Goal: Task Accomplishment & Management: Use online tool/utility

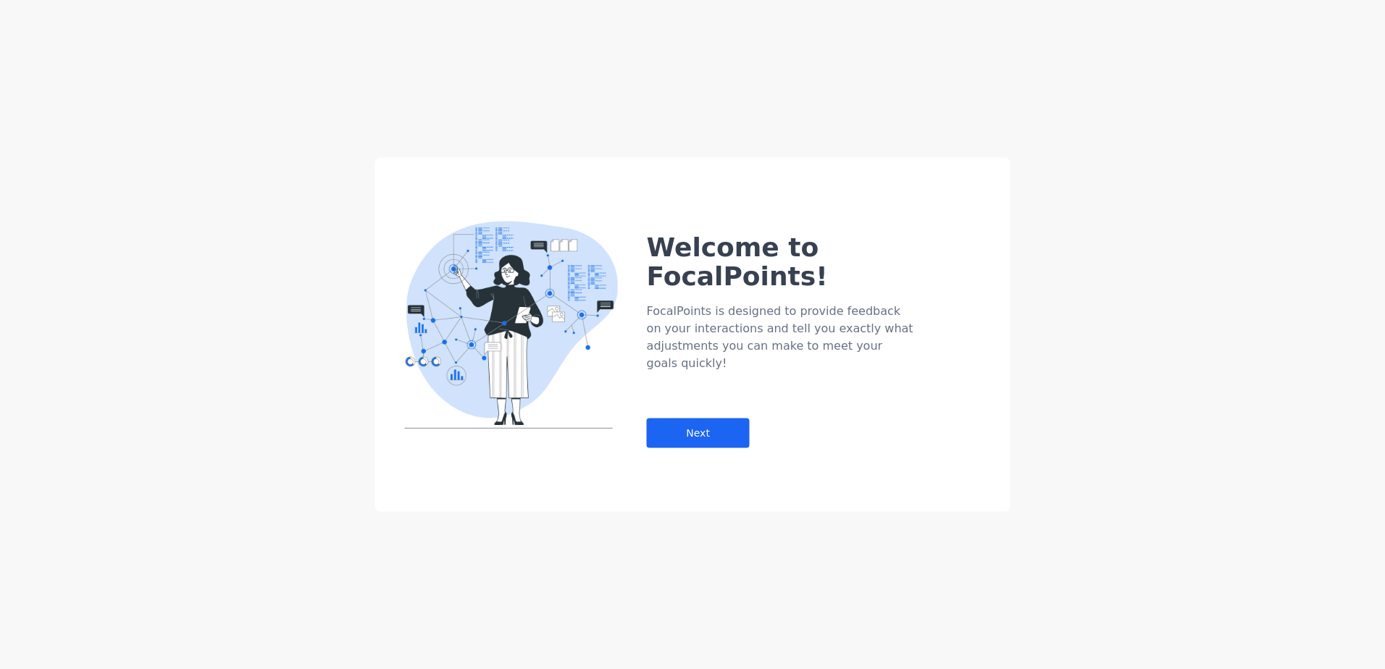
click at [753, 389] on div "Welcome to FocalPoints! FocalPoints is designed to provide feedback on your int…" at bounding box center [829, 311] width 364 height 273
click at [717, 419] on div "Next" at bounding box center [698, 434] width 103 height 30
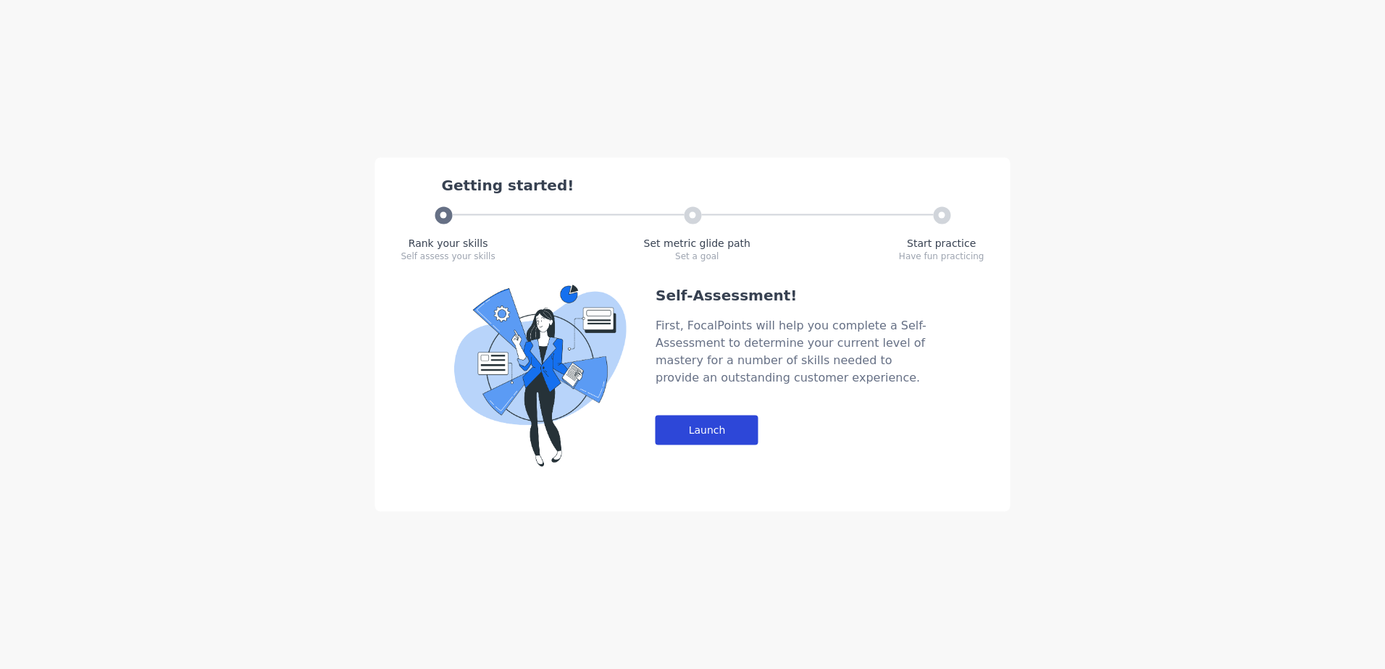
click at [700, 425] on div "Launch" at bounding box center [706, 431] width 103 height 30
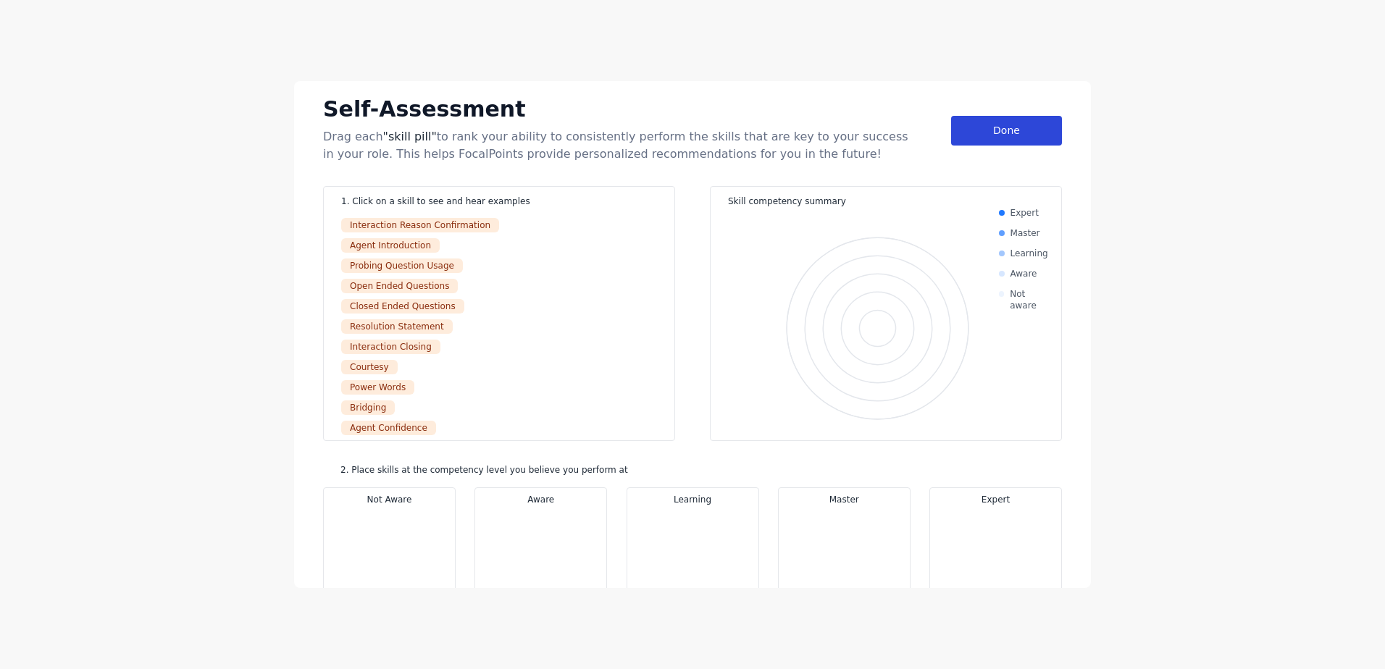
click at [990, 130] on div "Done" at bounding box center [1006, 131] width 111 height 30
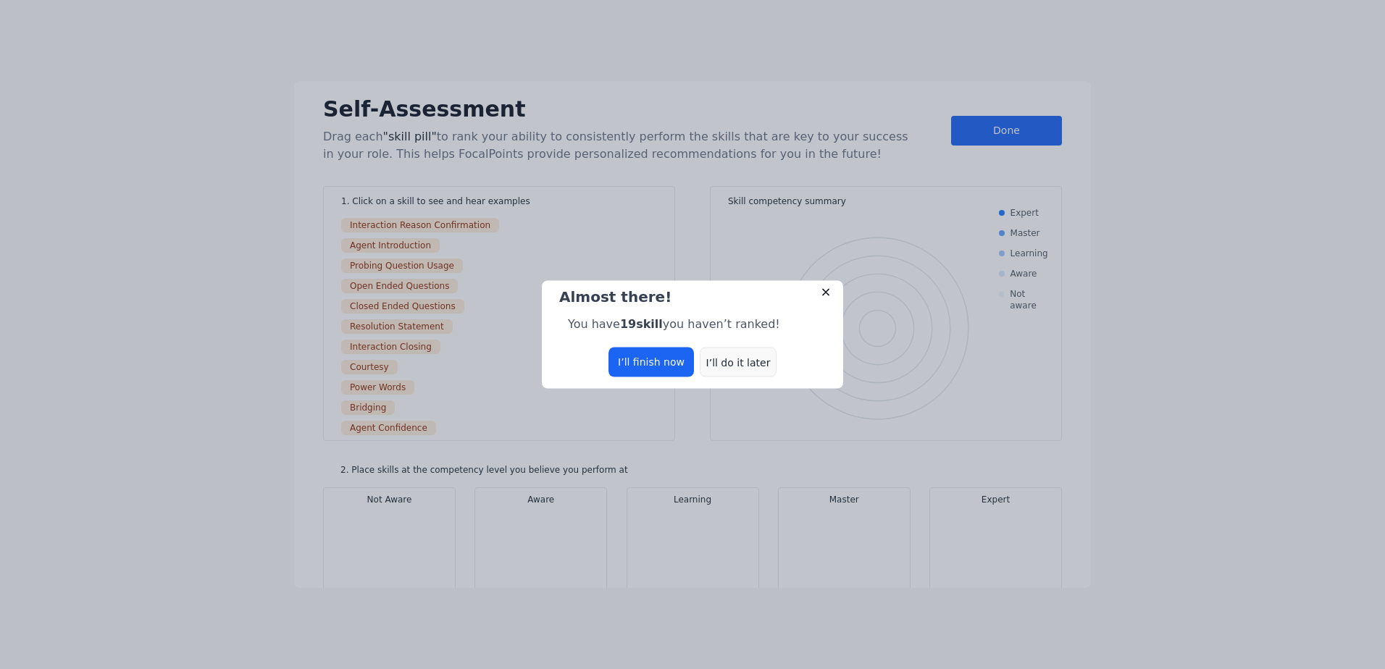
click at [715, 366] on div "I’ll do it later" at bounding box center [738, 363] width 77 height 30
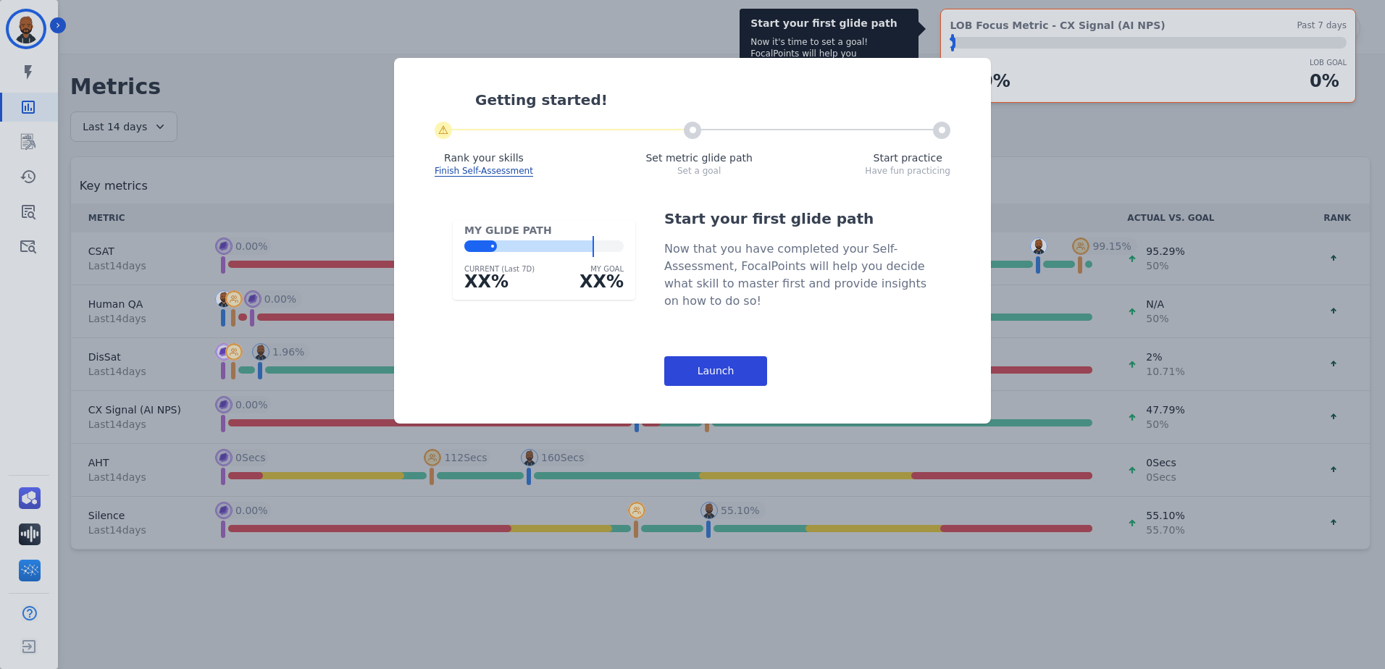
click at [765, 371] on div "Launch" at bounding box center [715, 371] width 103 height 30
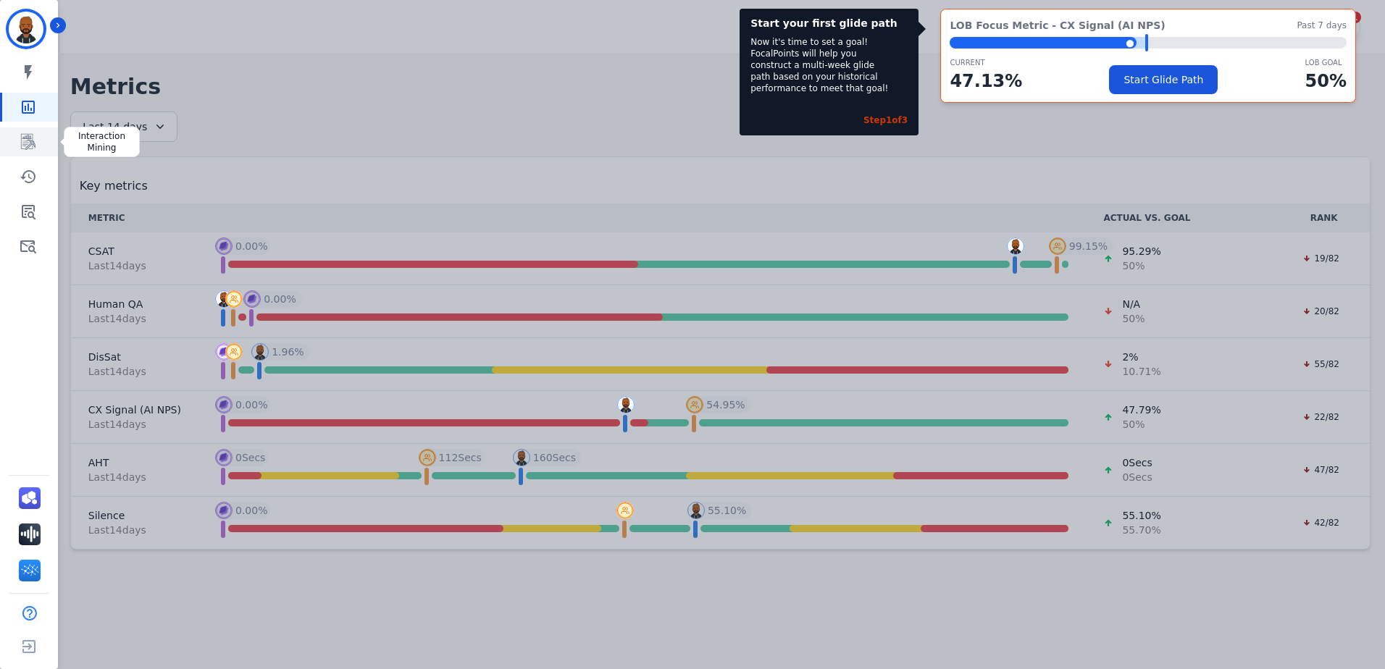
click at [20, 143] on icon "Sidebar" at bounding box center [28, 141] width 17 height 17
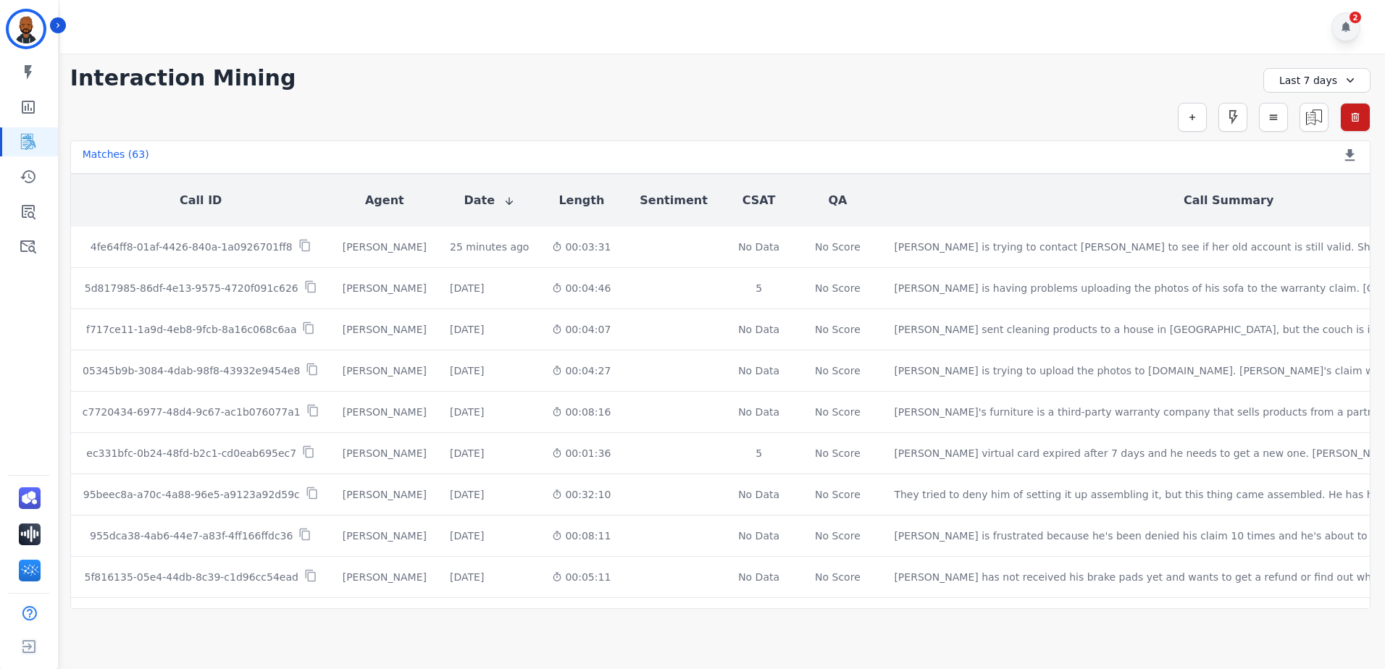
click at [1354, 31] on div "2" at bounding box center [1345, 26] width 29 height 29
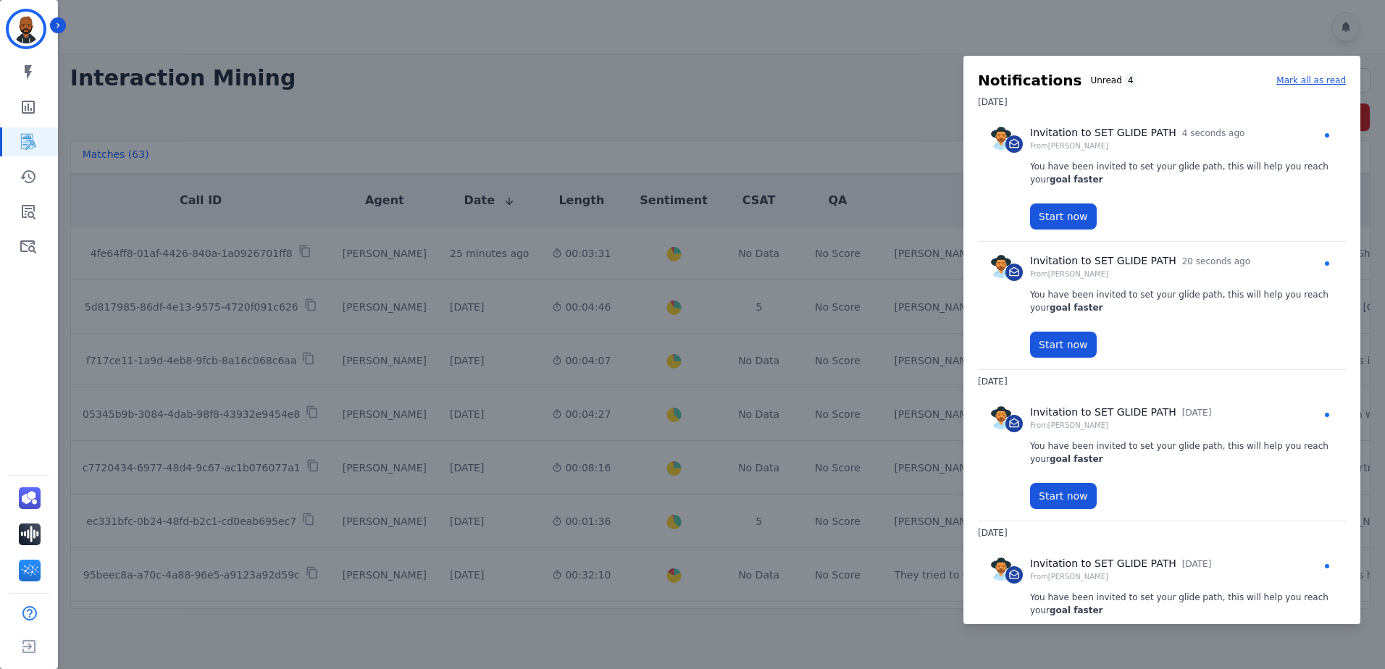
click at [1126, 47] on div at bounding box center [692, 334] width 1385 height 669
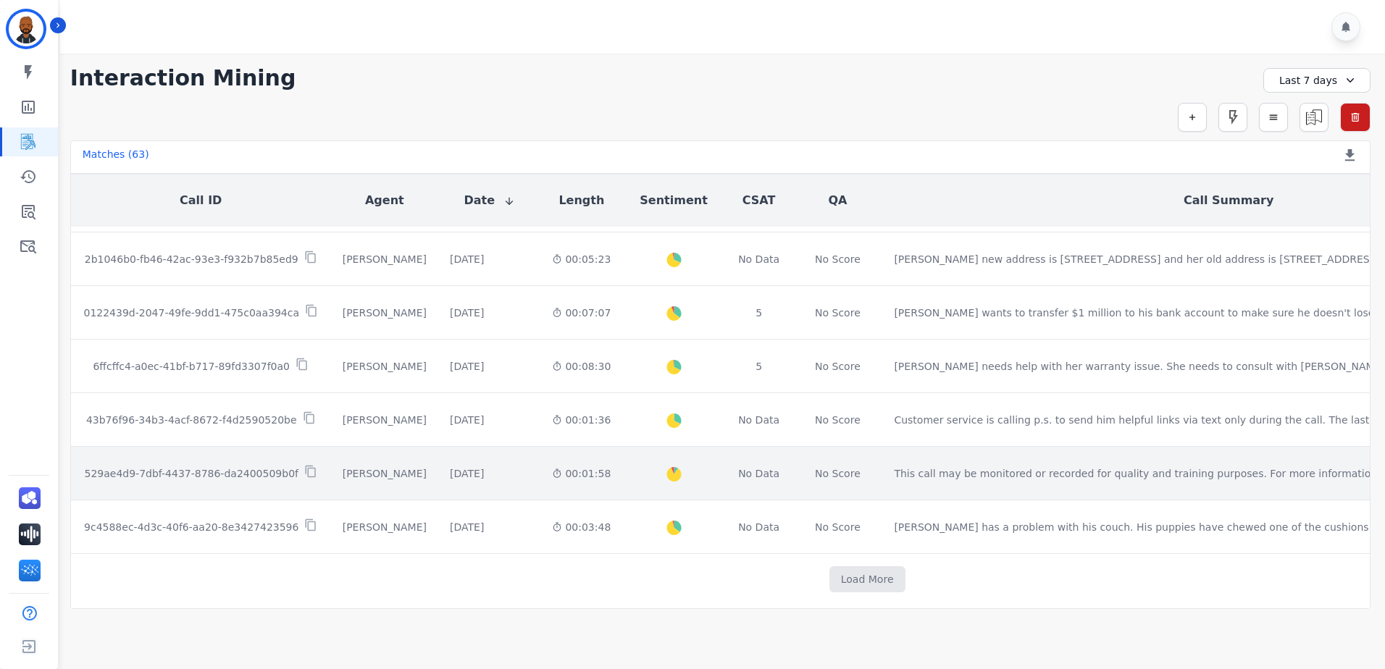
scroll to position [756, 0]
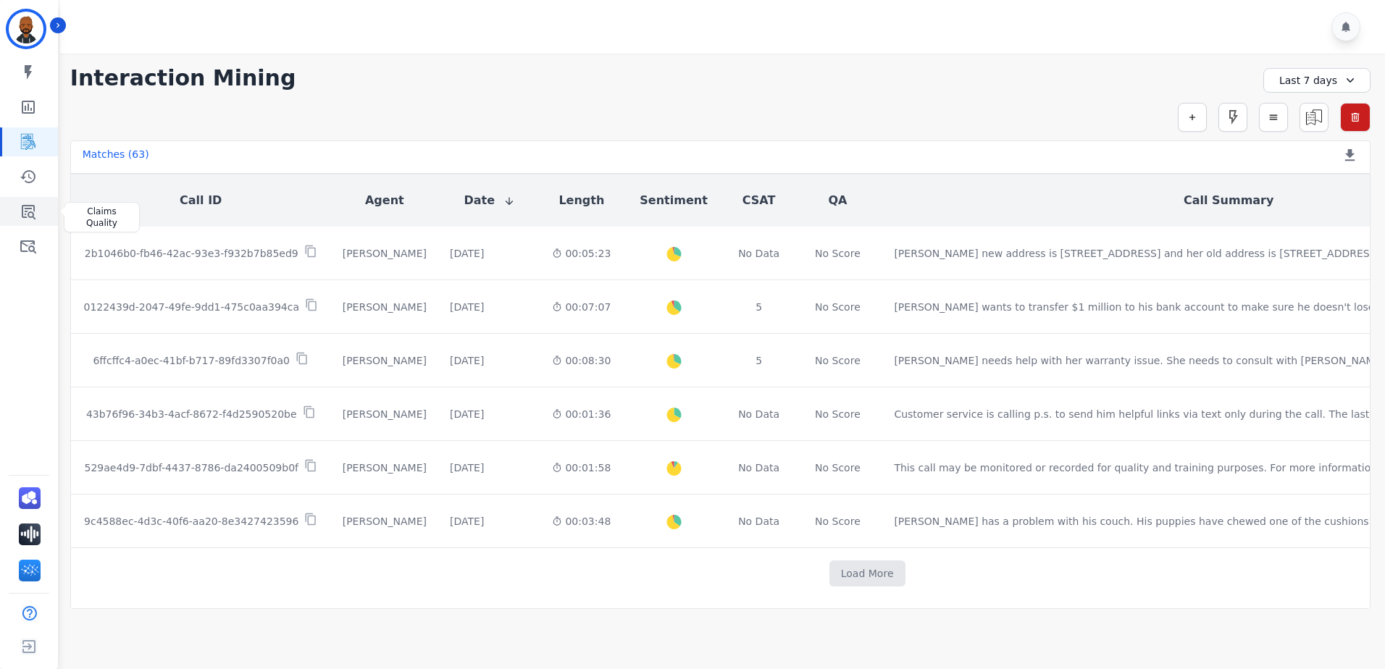
click at [28, 213] on icon "Sidebar" at bounding box center [29, 212] width 14 height 14
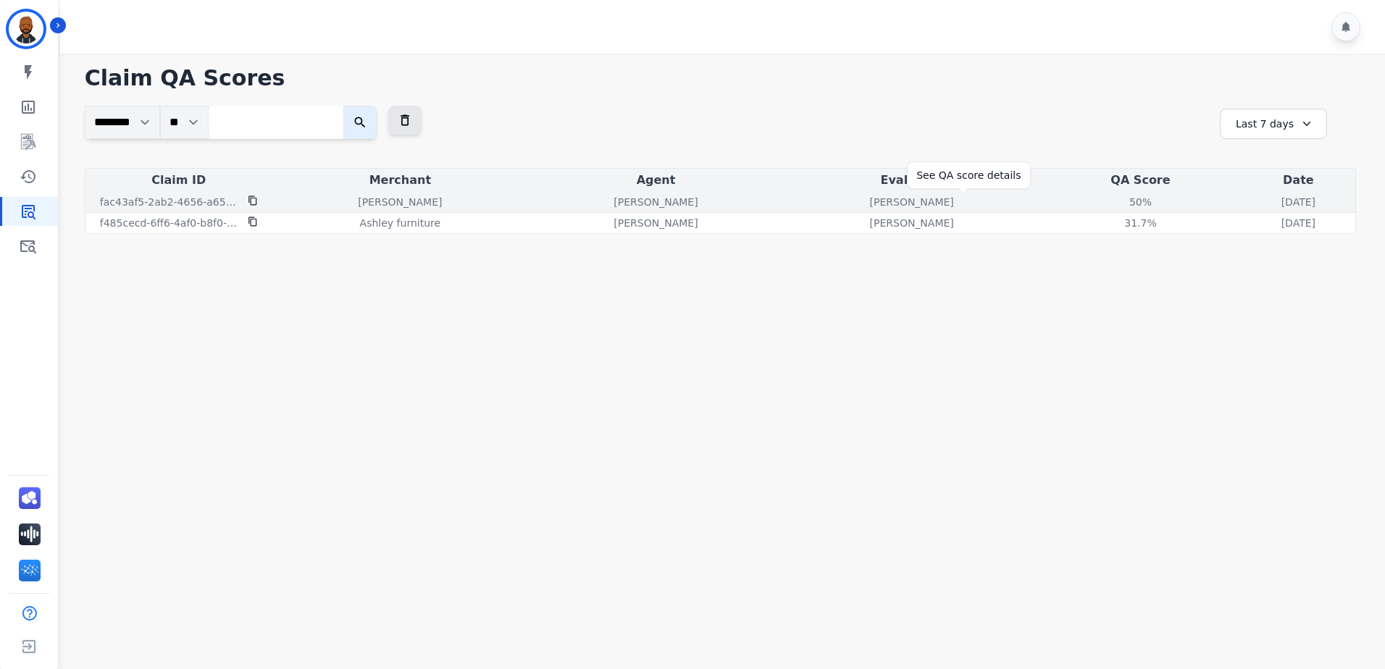
click at [1107, 199] on div "50 %" at bounding box center [1139, 202] width 65 height 14
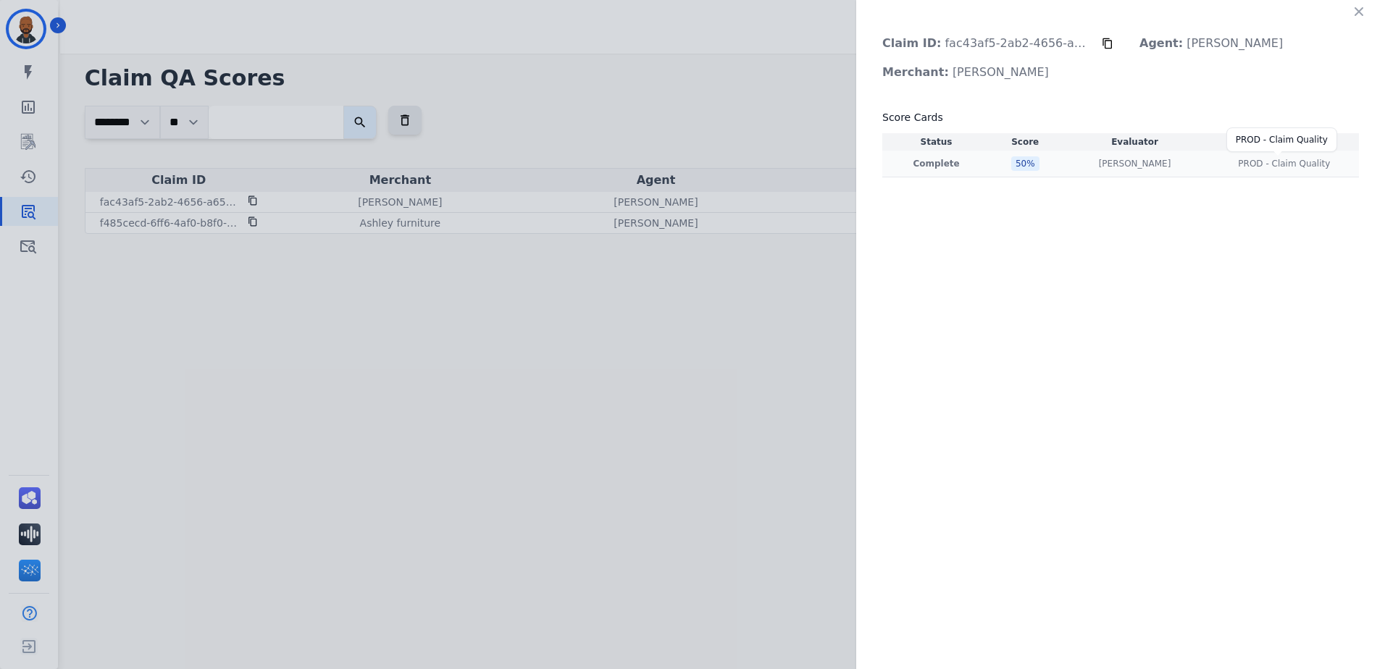
click at [1275, 165] on span "PROD - Claim Quality" at bounding box center [1284, 164] width 92 height 12
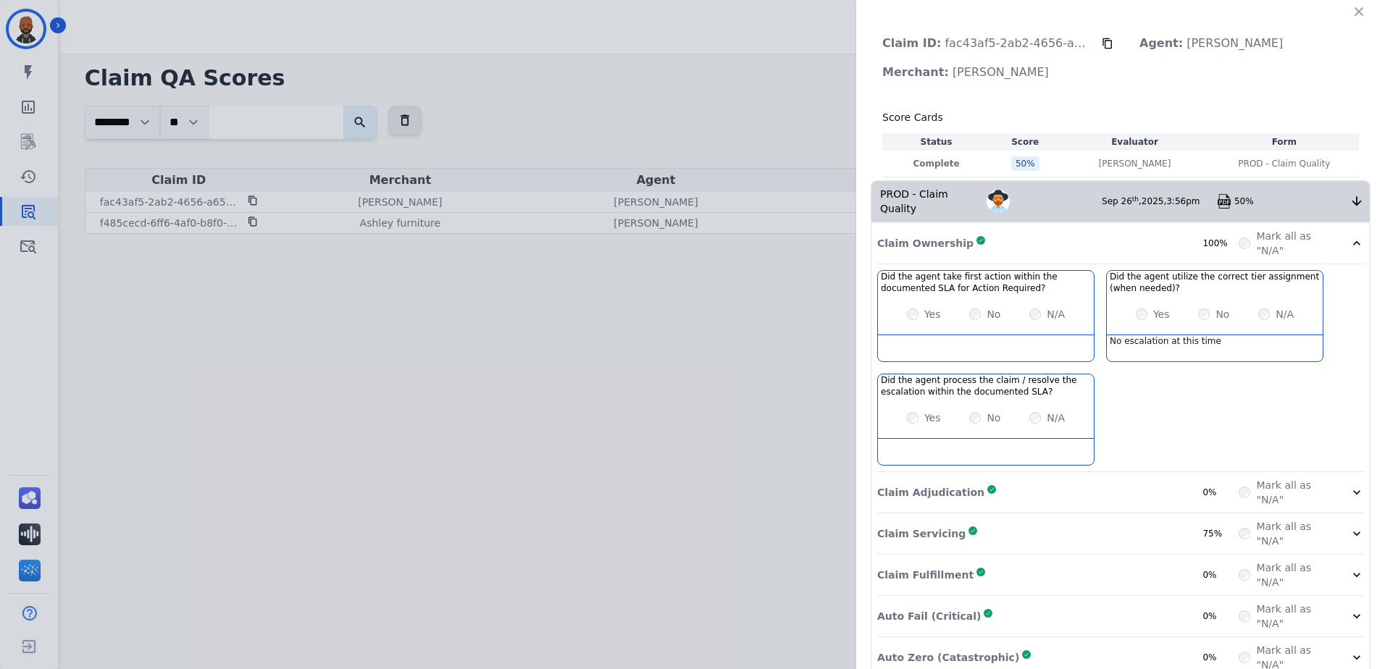
scroll to position [51, 0]
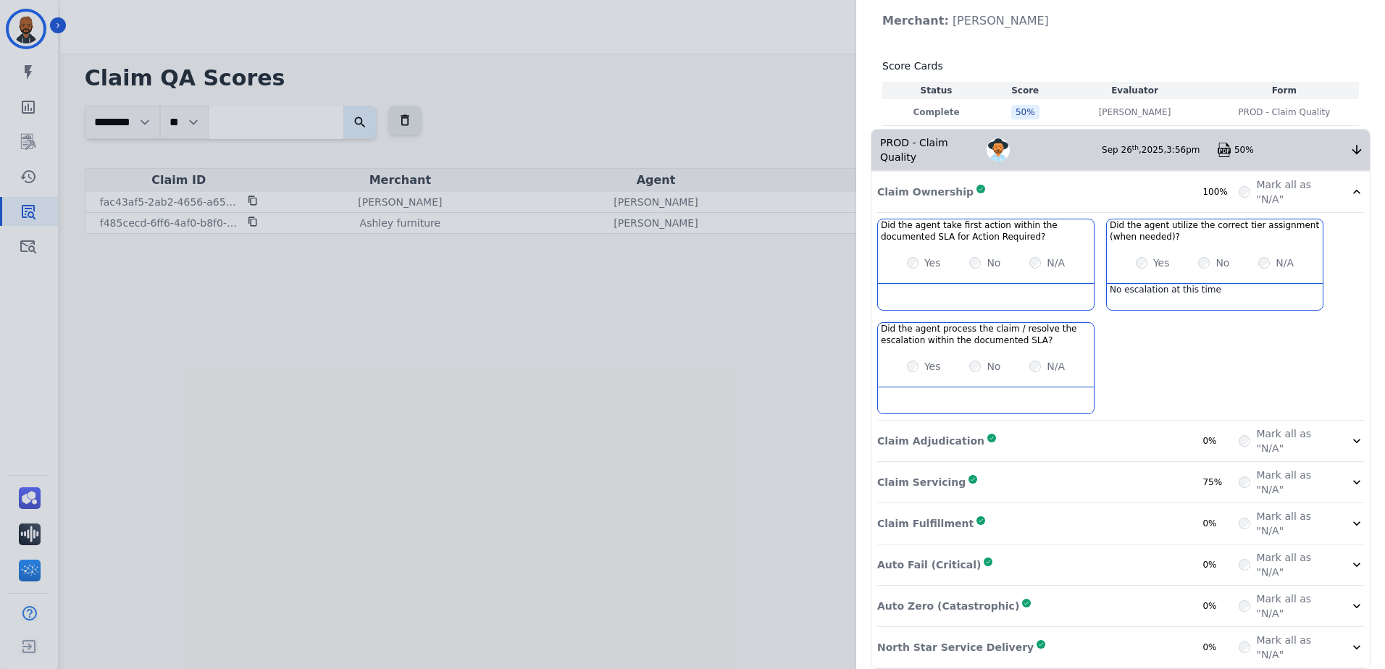
click at [1338, 633] on div "Mark all as "N/A"" at bounding box center [1300, 647] width 125 height 29
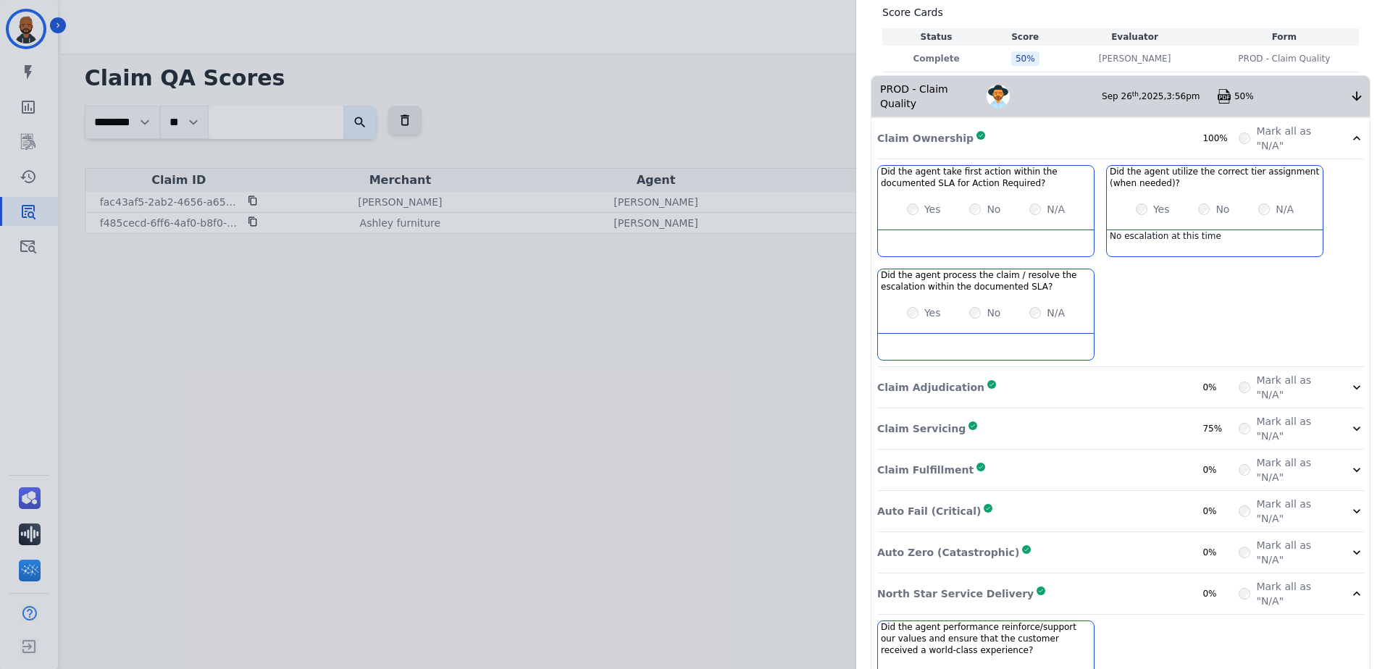
scroll to position [167, 0]
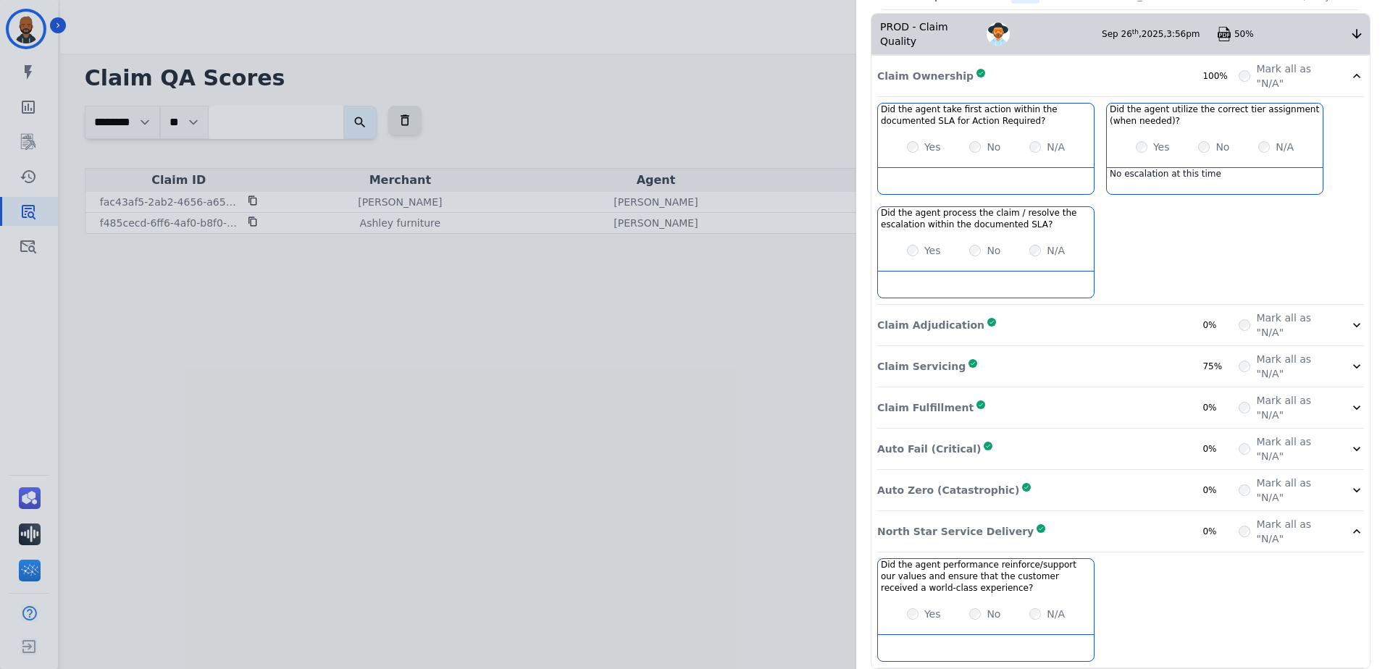
click at [1349, 359] on icon at bounding box center [1356, 366] width 14 height 14
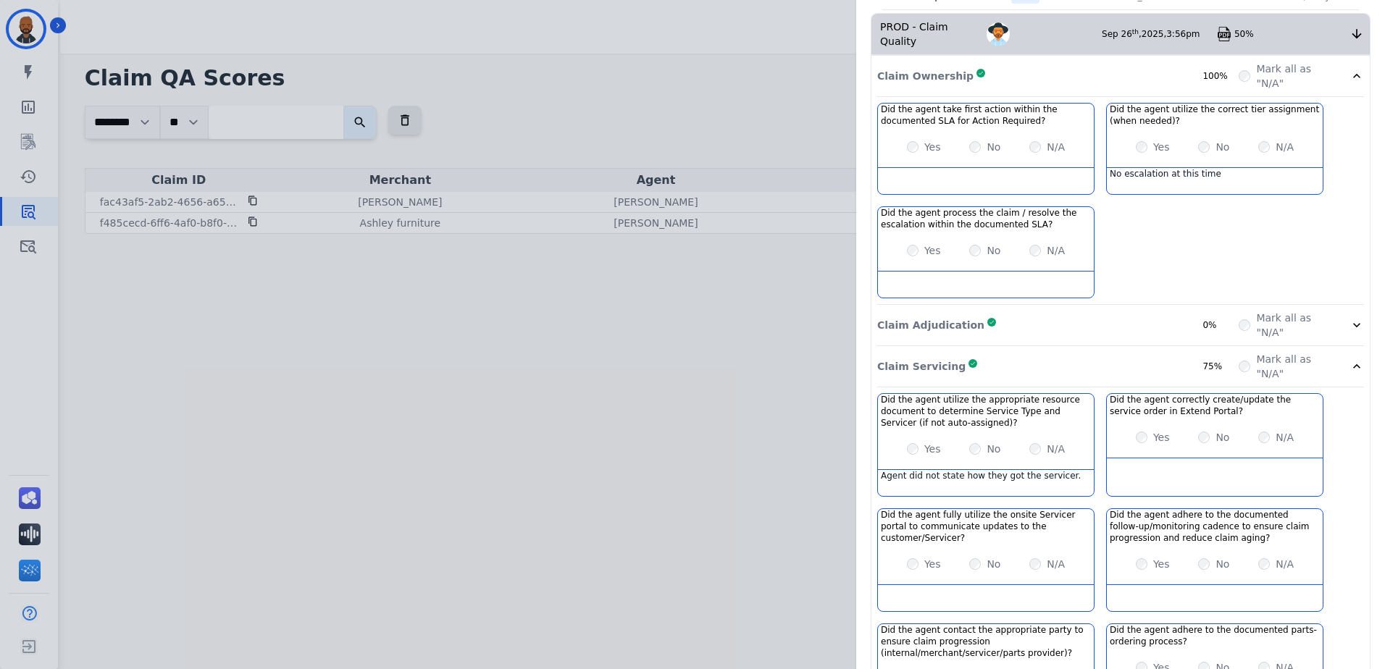
click at [1349, 359] on icon at bounding box center [1356, 366] width 14 height 14
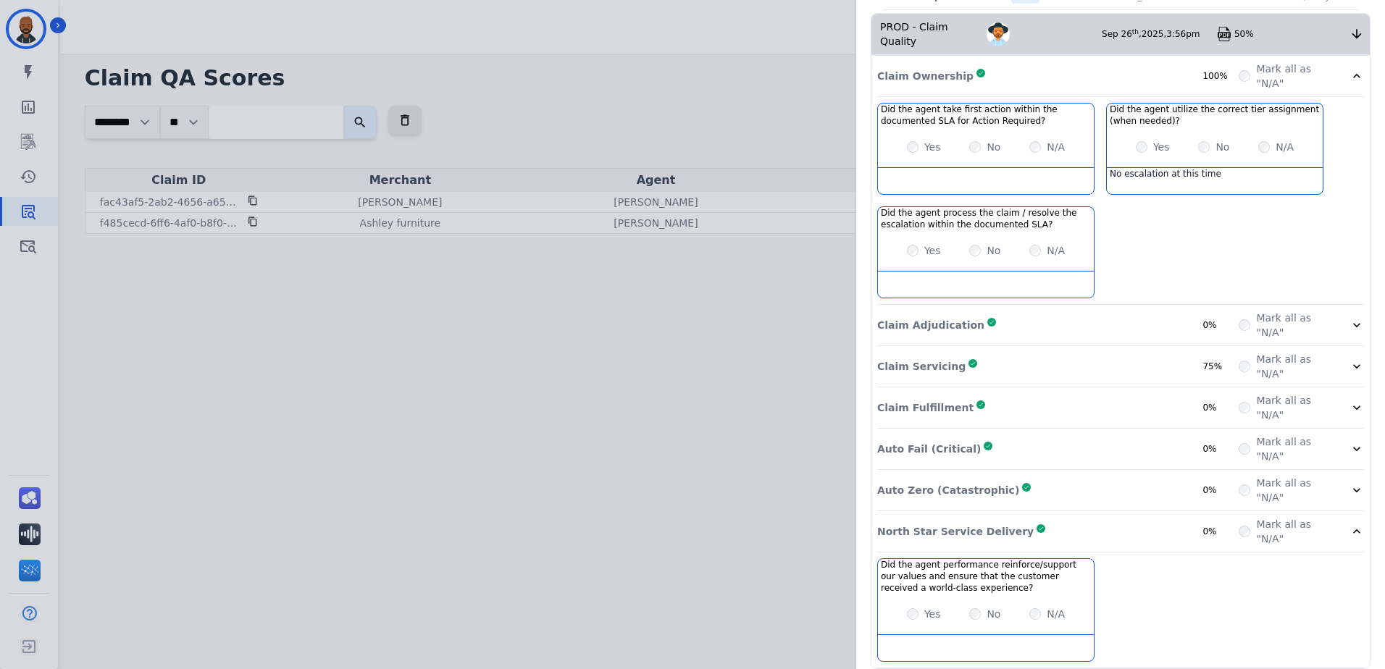
click at [1349, 318] on icon at bounding box center [1356, 325] width 14 height 14
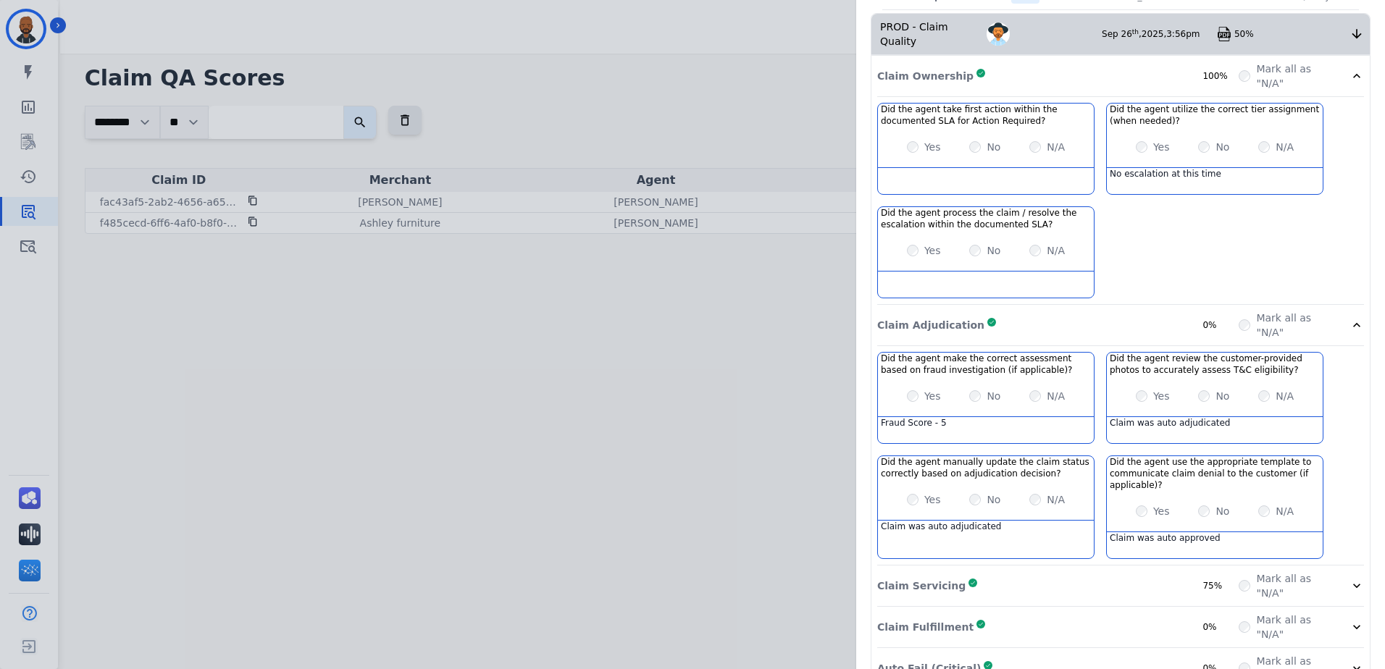
click at [1342, 314] on div "Mark all as "N/A"" at bounding box center [1300, 325] width 125 height 29
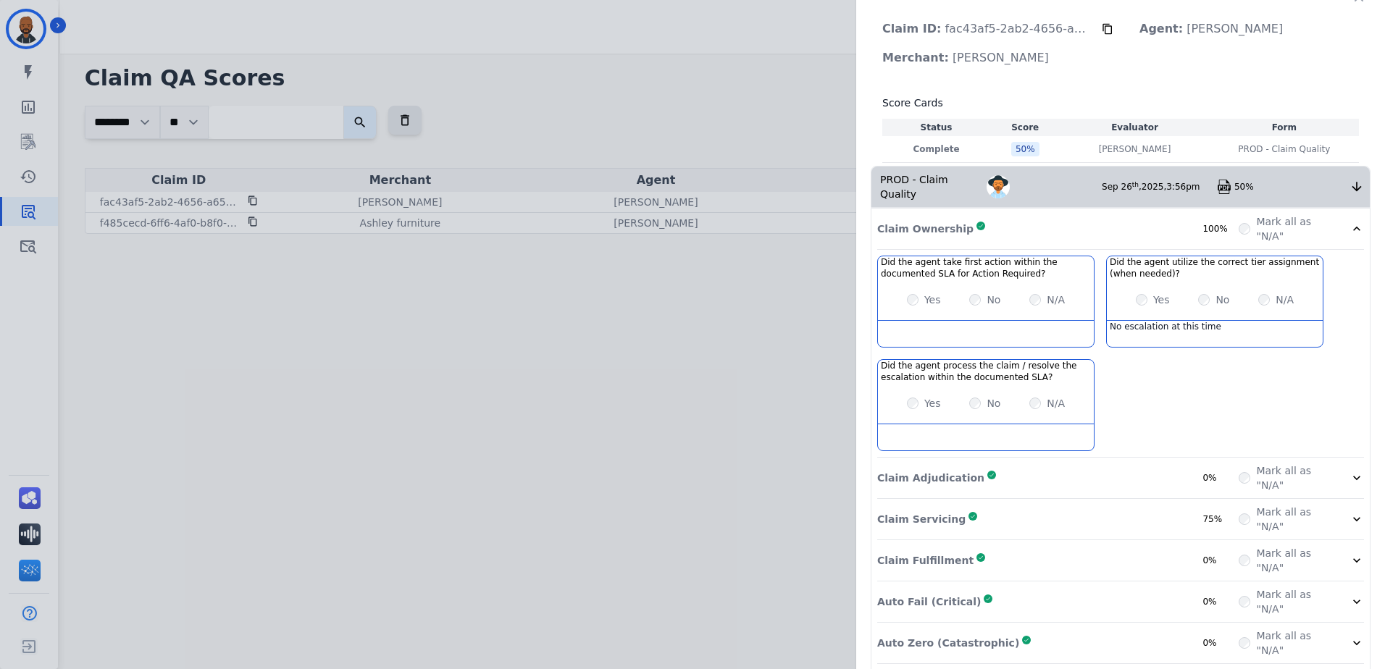
scroll to position [0, 0]
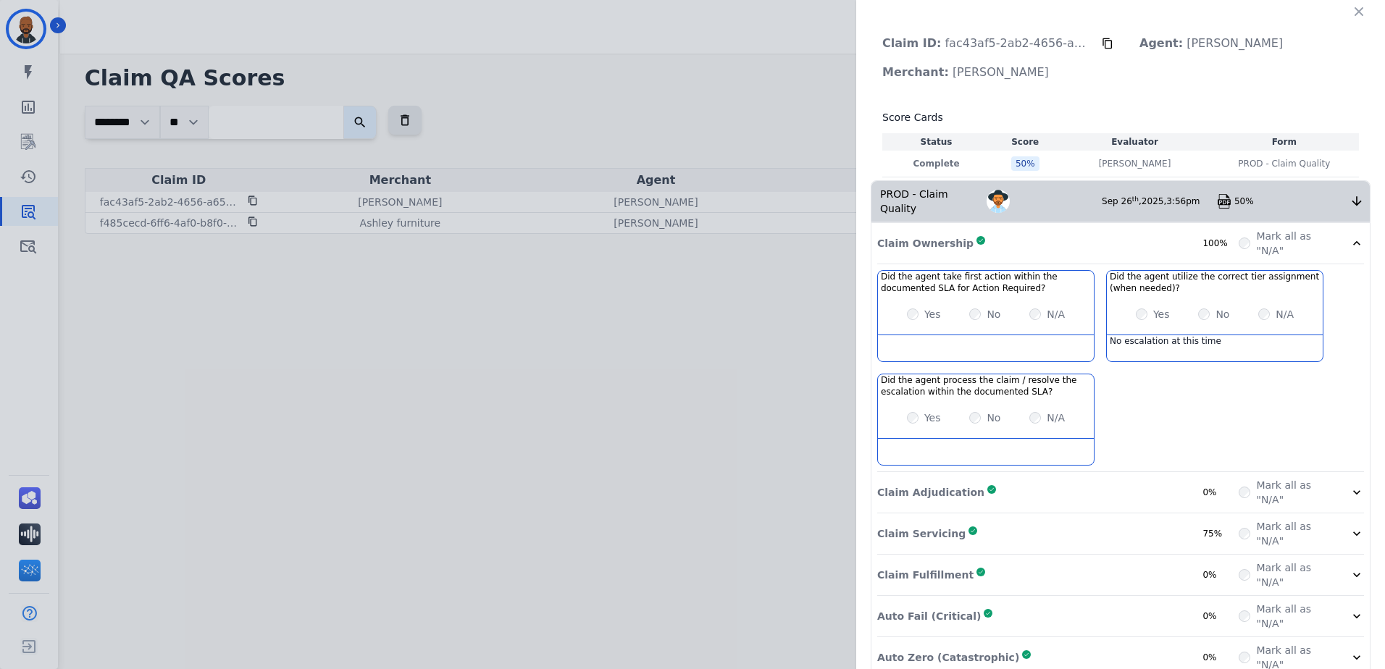
click at [1349, 194] on icon at bounding box center [1356, 201] width 14 height 14
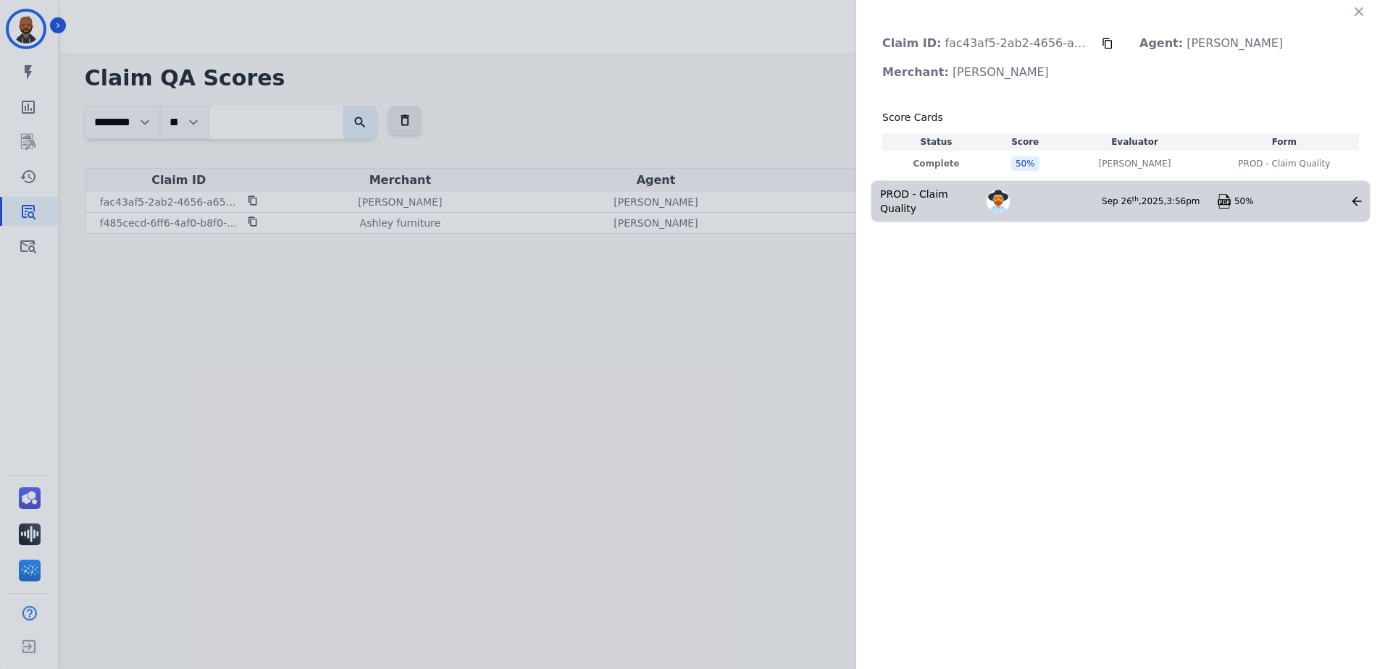
click at [1351, 196] on icon at bounding box center [1356, 201] width 14 height 14
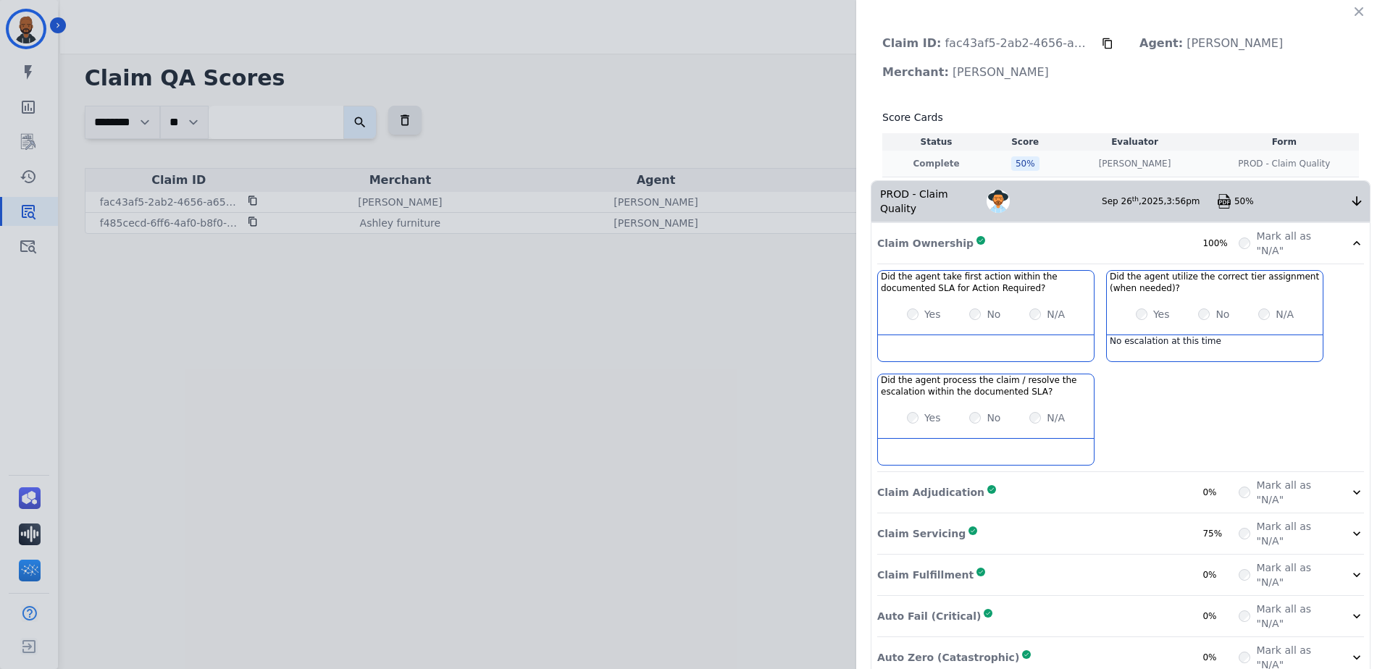
click at [1012, 161] on div "50 %" at bounding box center [1025, 163] width 28 height 14
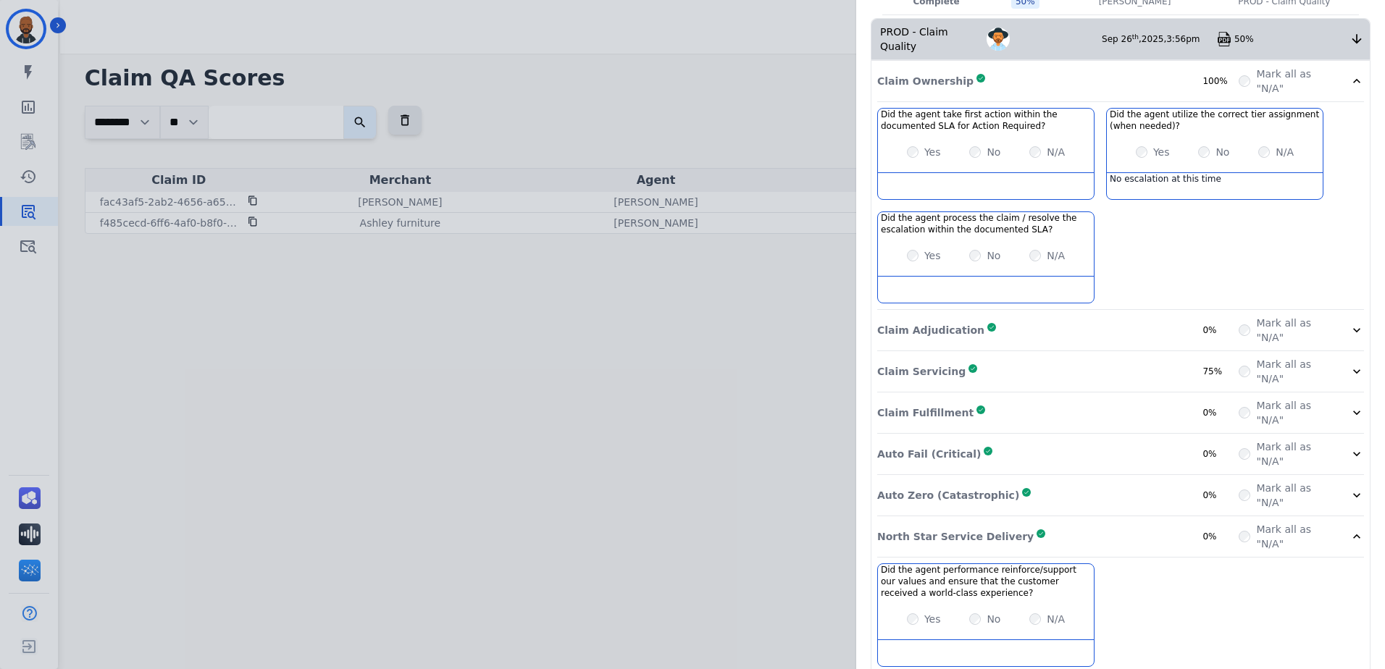
scroll to position [167, 0]
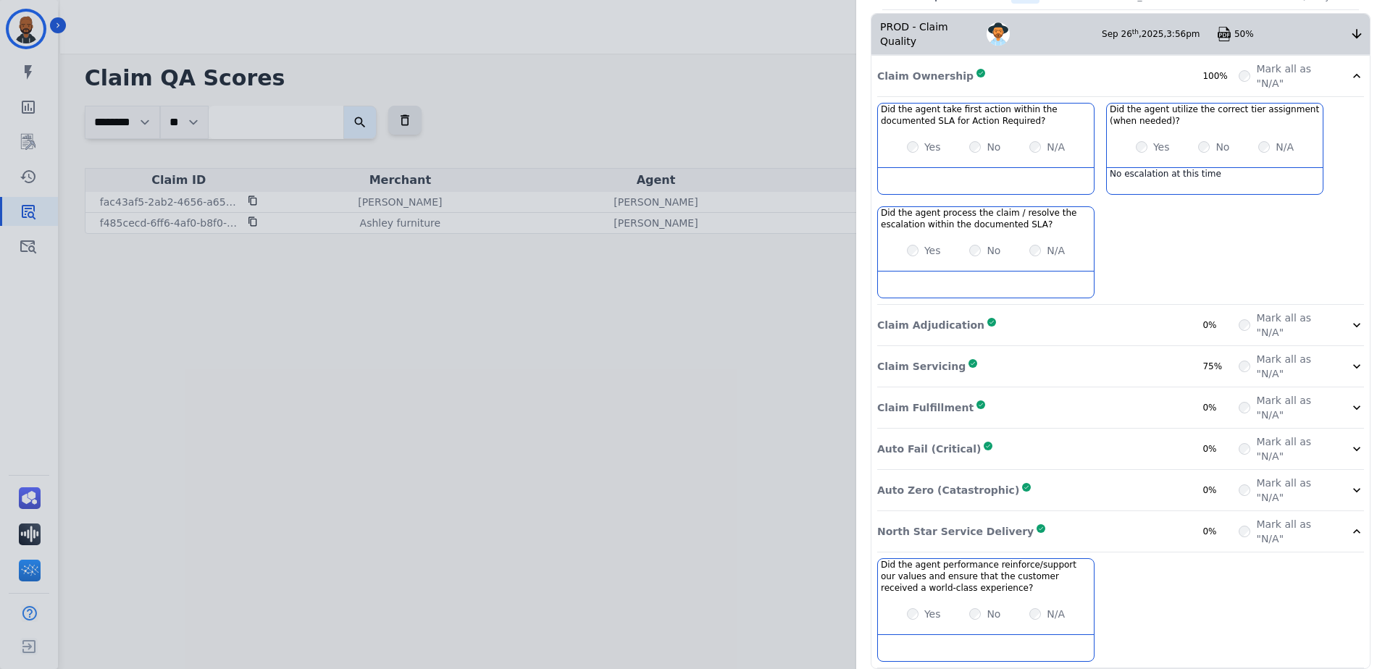
click at [1349, 483] on icon at bounding box center [1356, 490] width 14 height 14
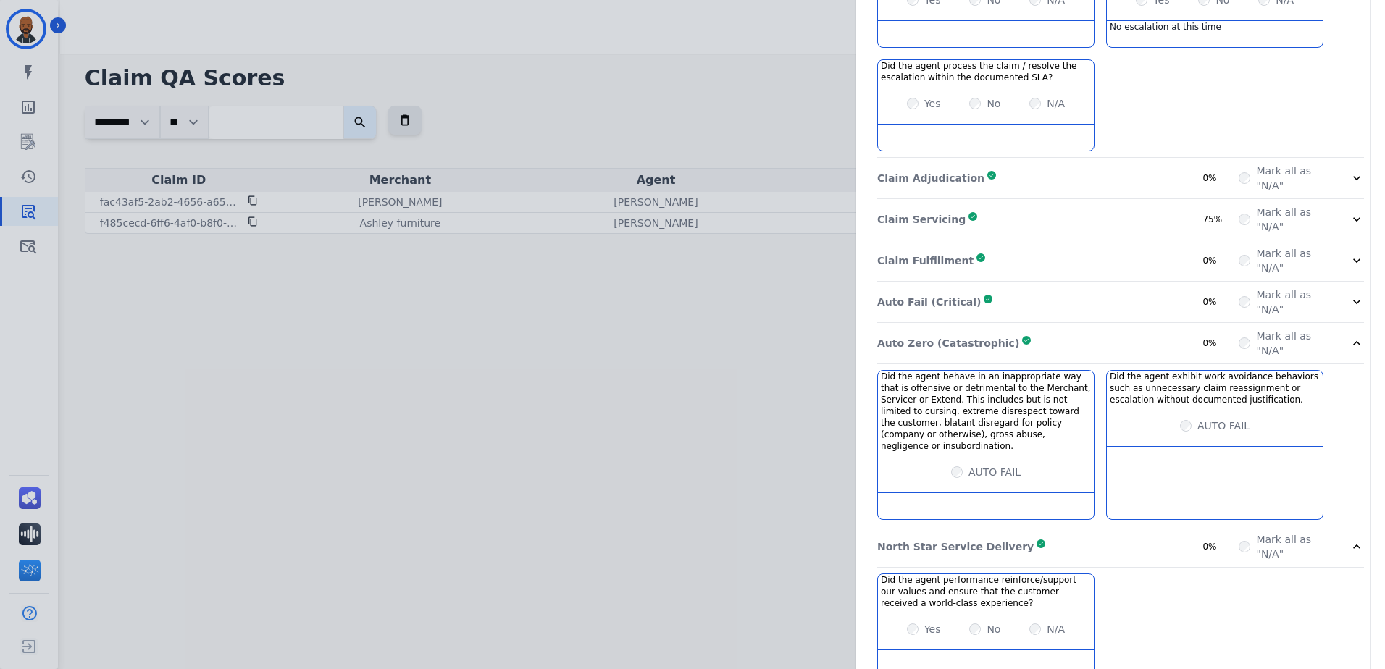
scroll to position [318, 0]
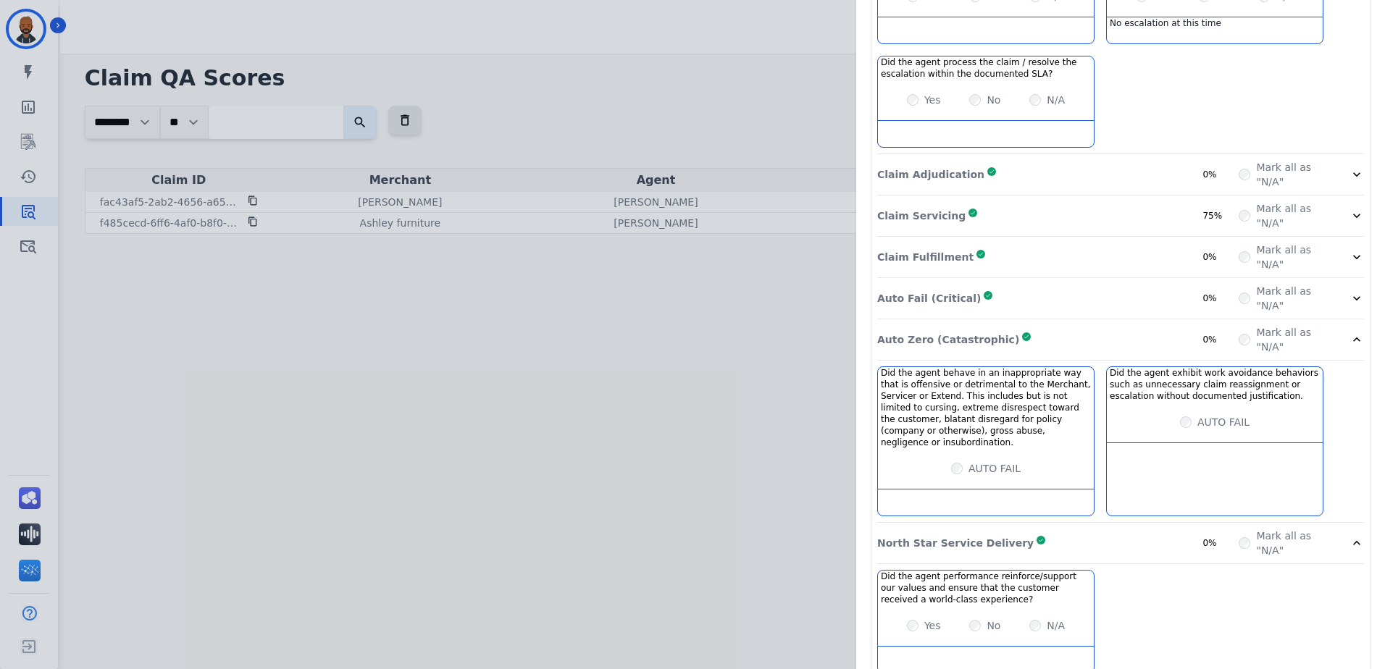
click at [1349, 291] on icon at bounding box center [1356, 298] width 14 height 14
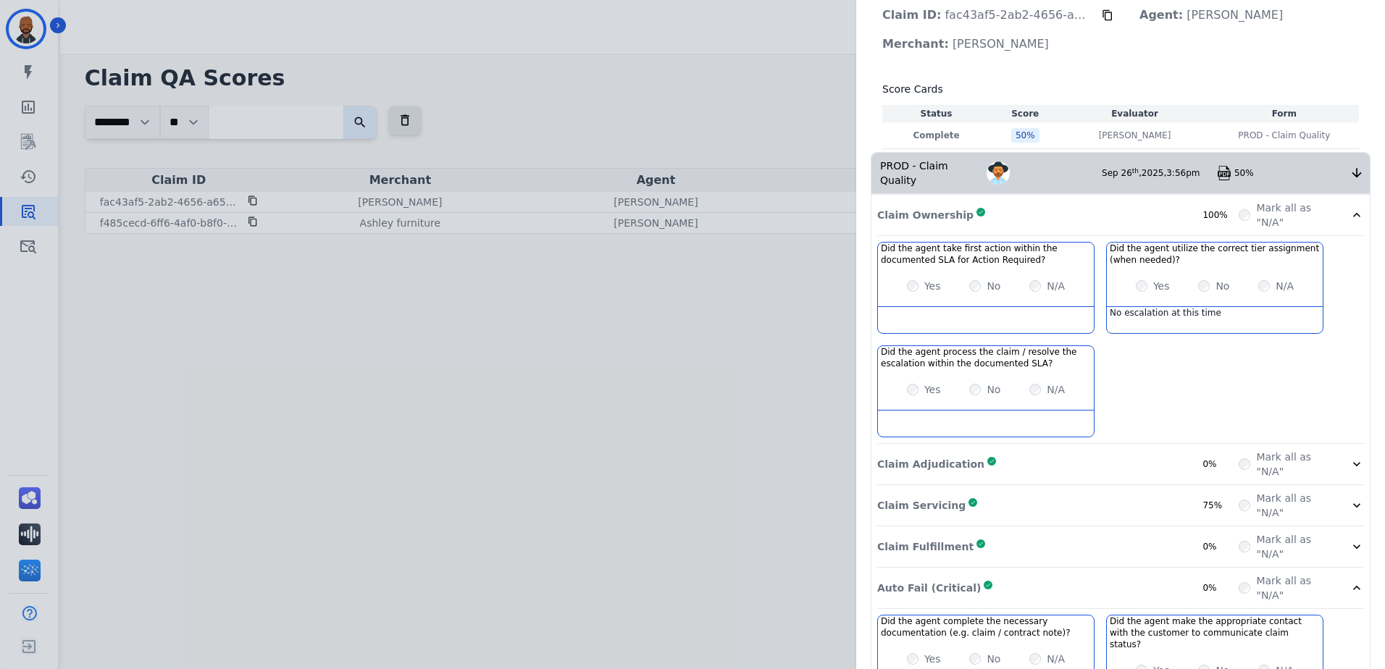
scroll to position [0, 0]
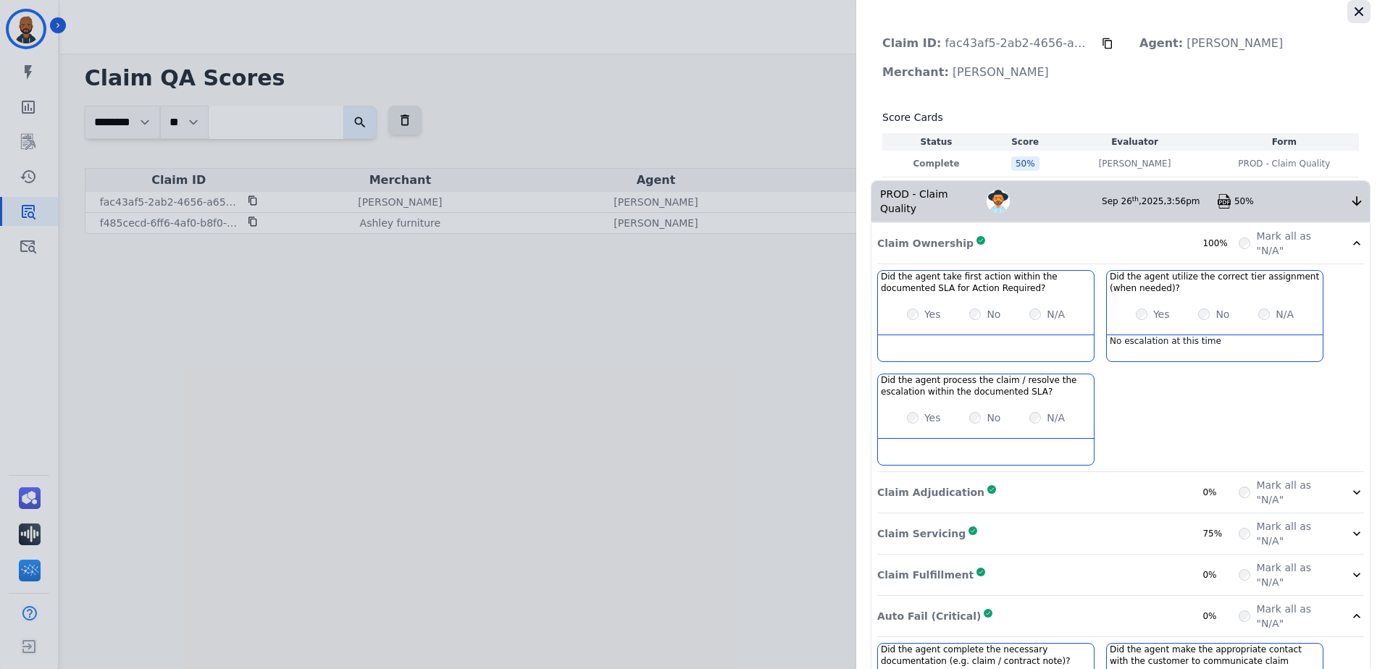
click at [1354, 14] on icon "button" at bounding box center [1358, 11] width 9 height 9
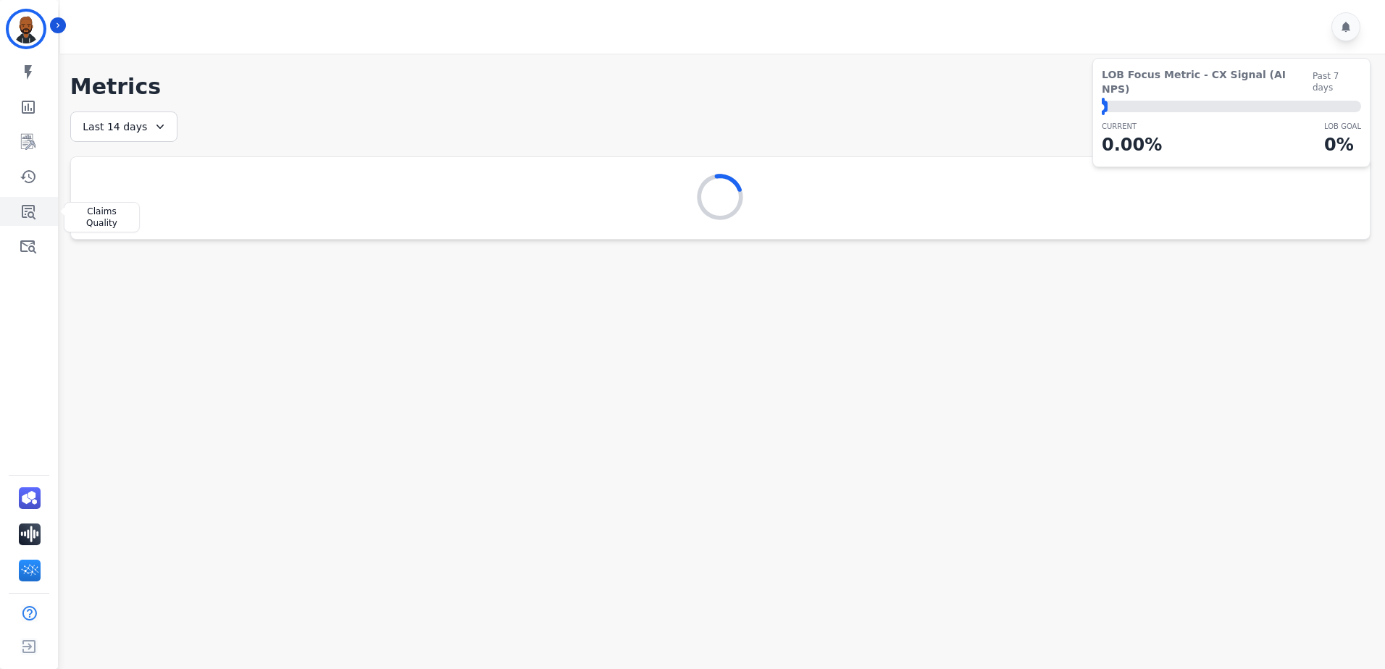
click at [32, 217] on icon "Sidebar" at bounding box center [29, 212] width 14 height 14
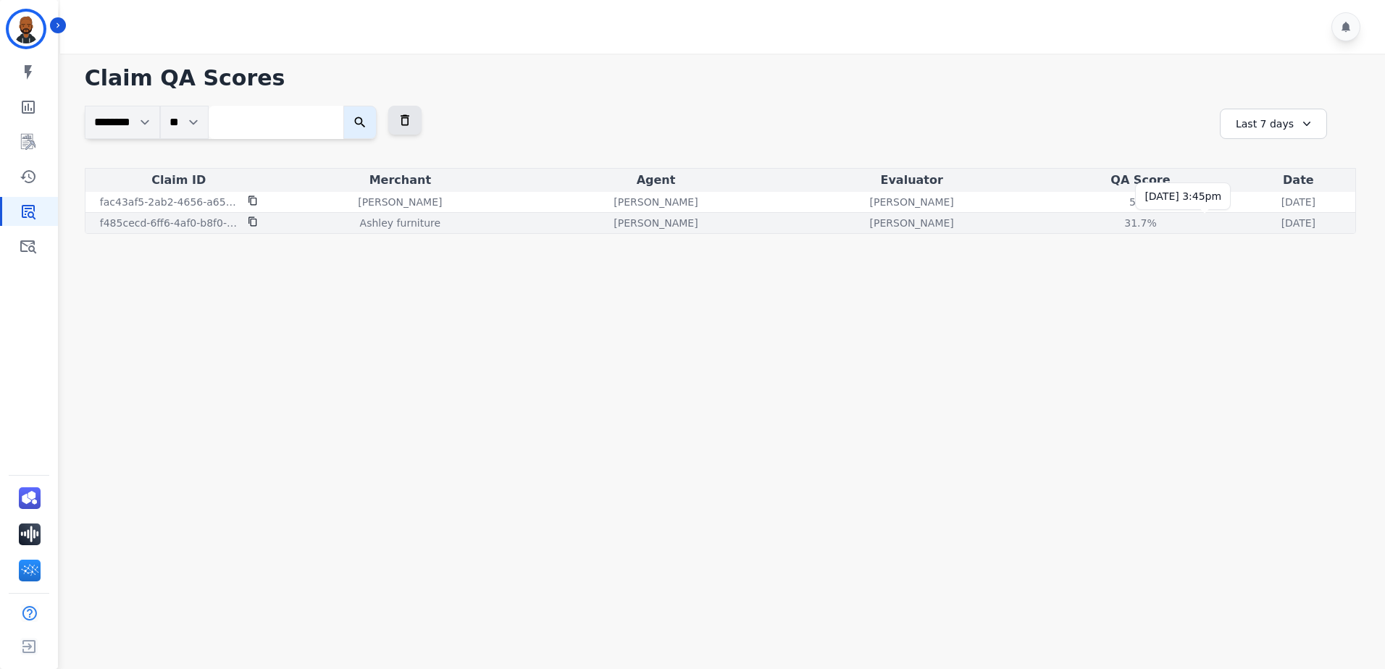
click at [1281, 221] on p "[DATE]" at bounding box center [1298, 223] width 34 height 14
click at [1107, 220] on div "31.7 %" at bounding box center [1139, 223] width 65 height 14
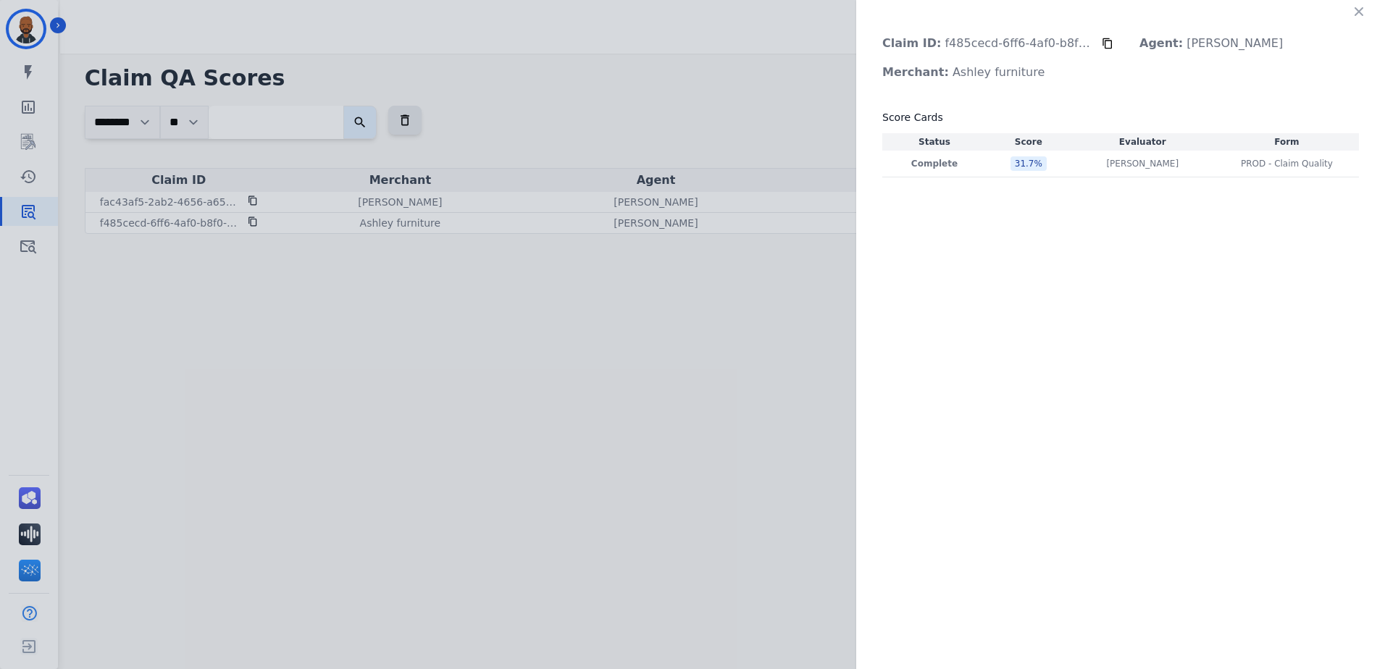
click at [1054, 313] on div "Claim ID: f485cecd-6ff6-4af0-b8f0-0d4c60a5e357 Agent: [PERSON_NAME] Merchant: A…" at bounding box center [1120, 334] width 529 height 669
click at [1015, 161] on div "31.7 %" at bounding box center [1028, 163] width 36 height 14
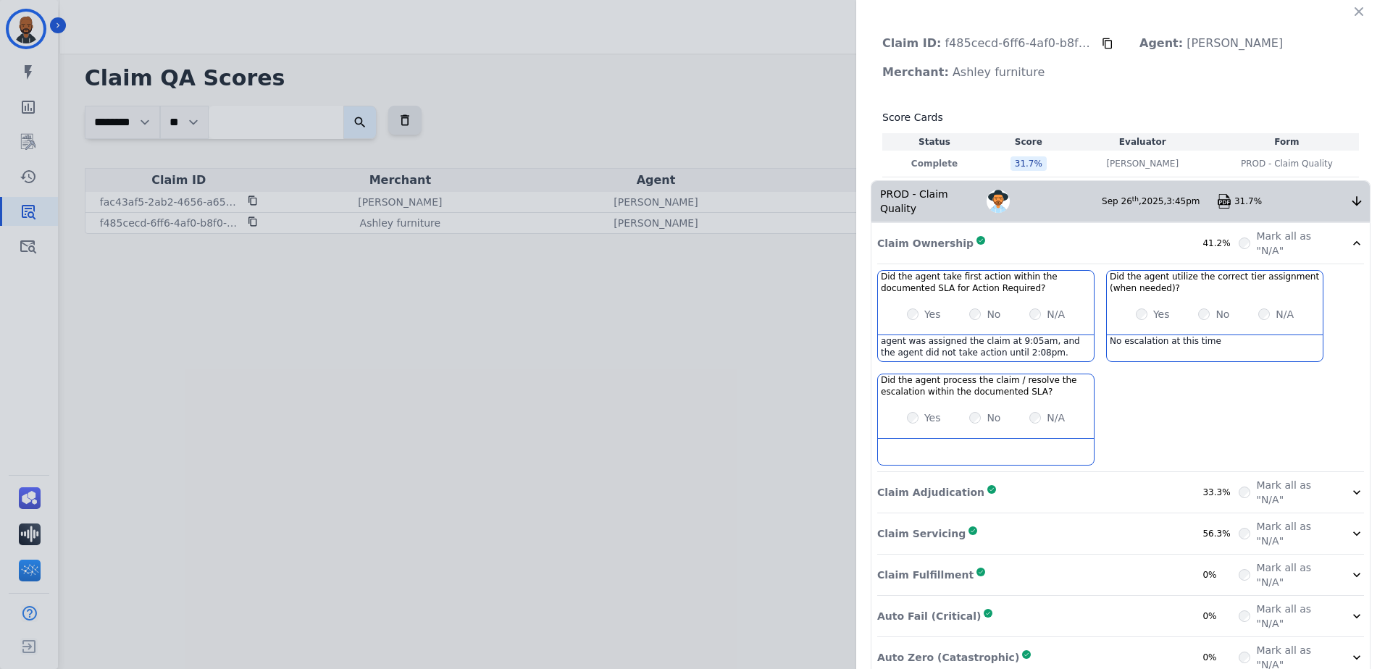
click at [1343, 478] on div "Mark all as "N/A"" at bounding box center [1300, 492] width 125 height 29
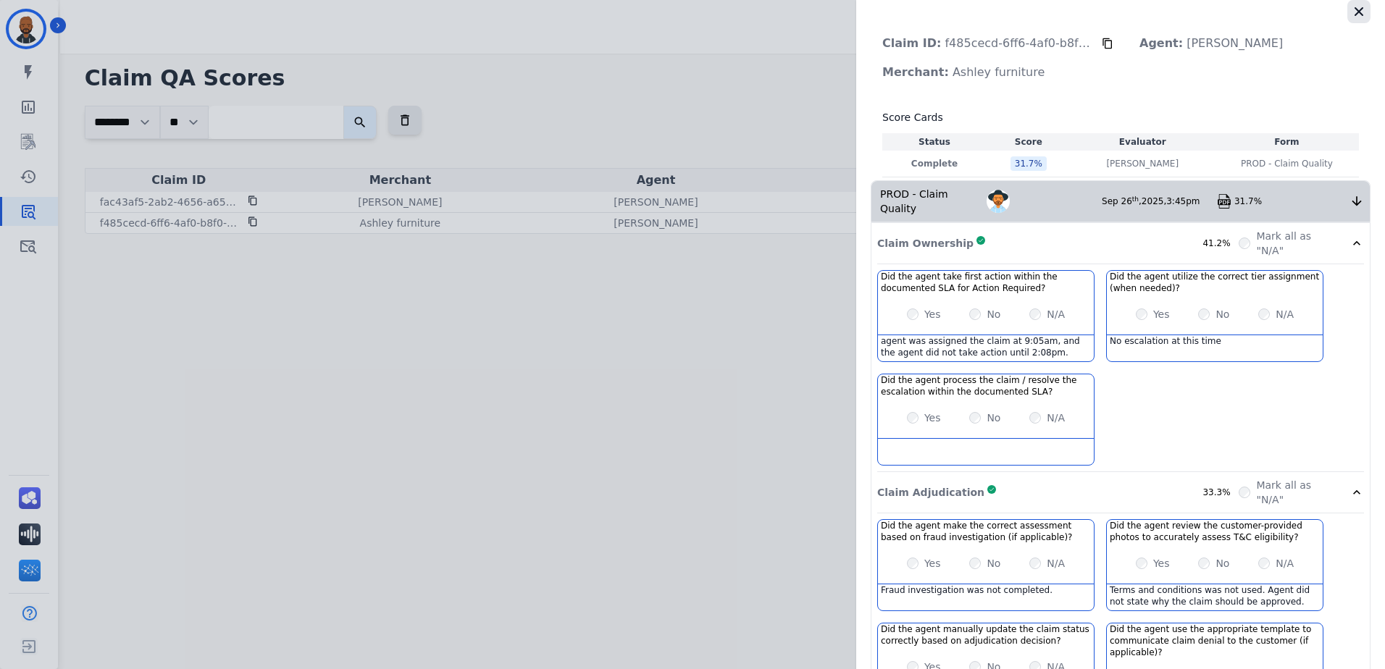
click at [1357, 14] on icon "button" at bounding box center [1358, 11] width 14 height 14
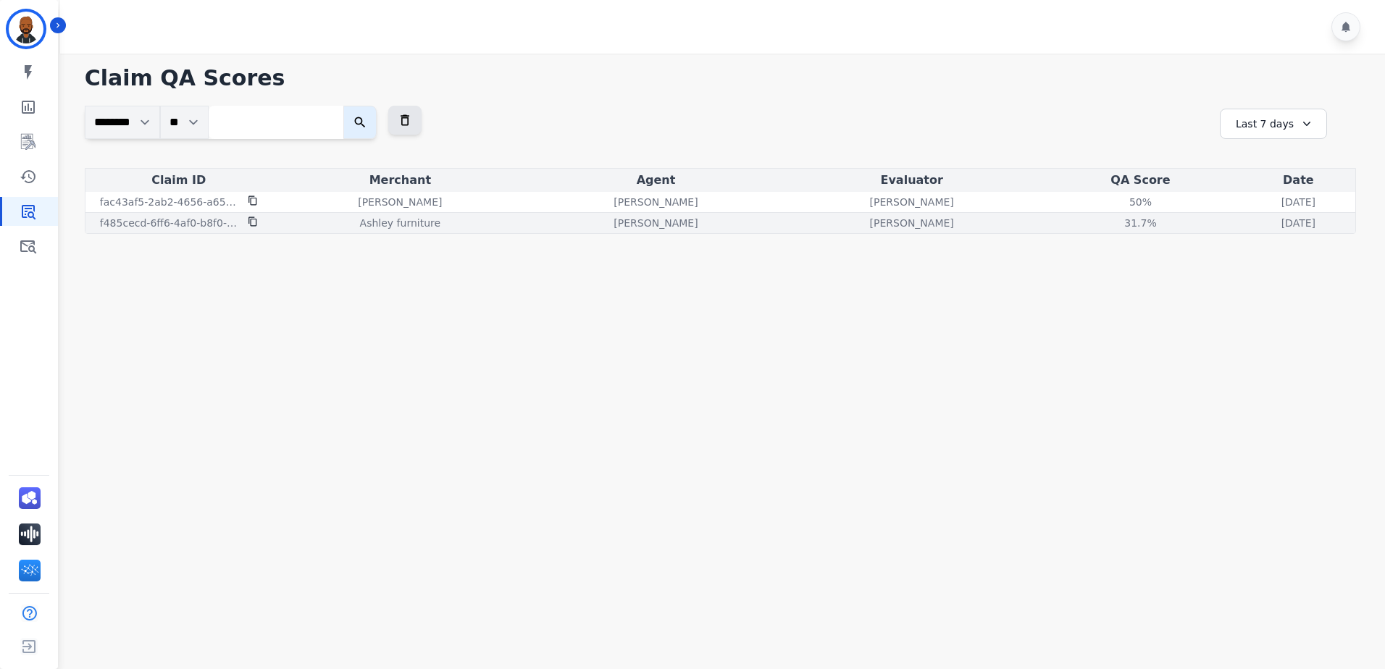
click at [256, 219] on icon at bounding box center [252, 221] width 8 height 9
